Goal: Task Accomplishment & Management: Manage account settings

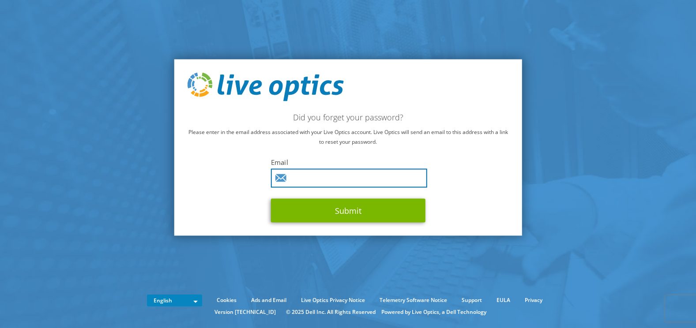
click at [320, 177] on input "text" at bounding box center [349, 178] width 156 height 19
type input "[PERSON_NAME][EMAIL_ADDRESS][DOMAIN_NAME]"
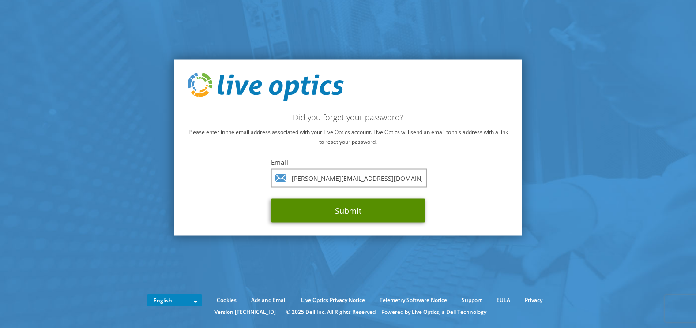
click at [308, 211] on button "Submit" at bounding box center [348, 211] width 155 height 24
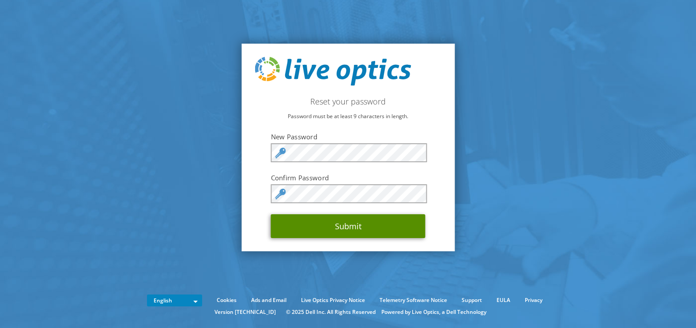
click at [354, 227] on button "Submit" at bounding box center [348, 227] width 155 height 24
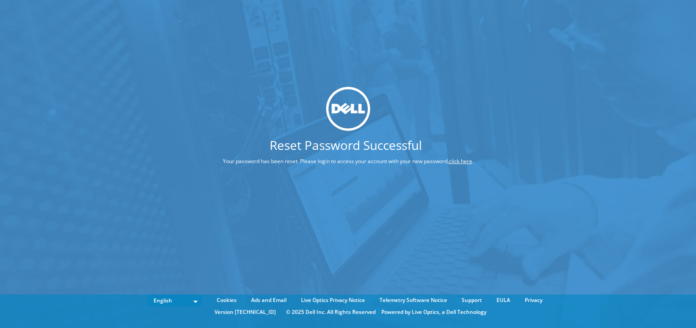
click at [463, 161] on link "click here" at bounding box center [460, 162] width 23 height 8
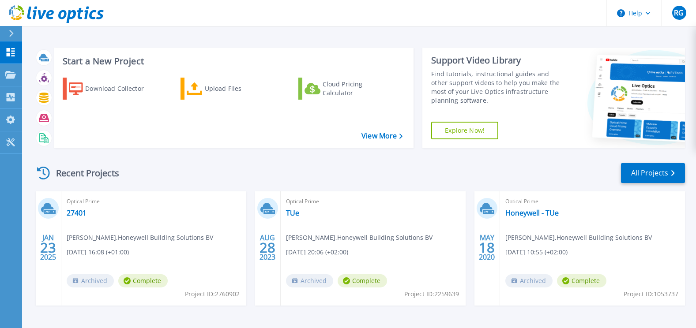
click at [560, 32] on div "Start a New Project Download Collector Upload Files Cloud Pricing Calculator Vi…" at bounding box center [359, 165] width 674 height 331
click at [682, 13] on span "RG" at bounding box center [679, 12] width 10 height 7
